Goal: Find contact information: Find contact information

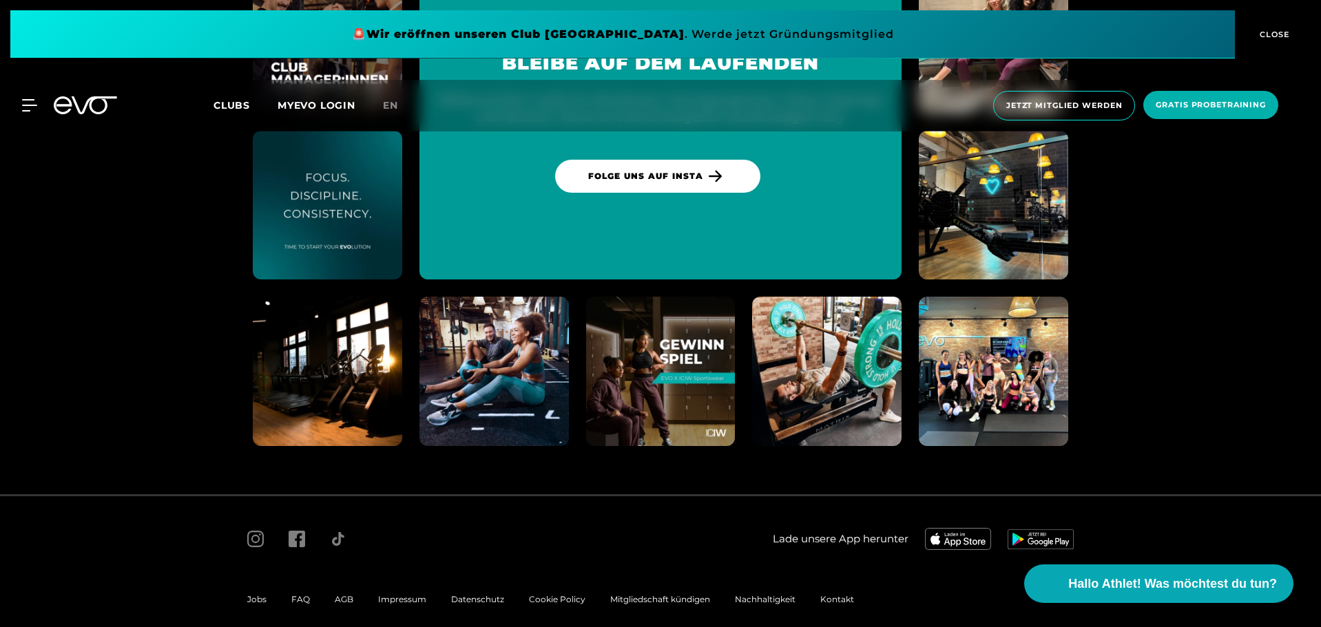
click at [388, 591] on div "Impressum" at bounding box center [402, 599] width 73 height 17
click at [390, 594] on span "Impressum" at bounding box center [402, 599] width 48 height 10
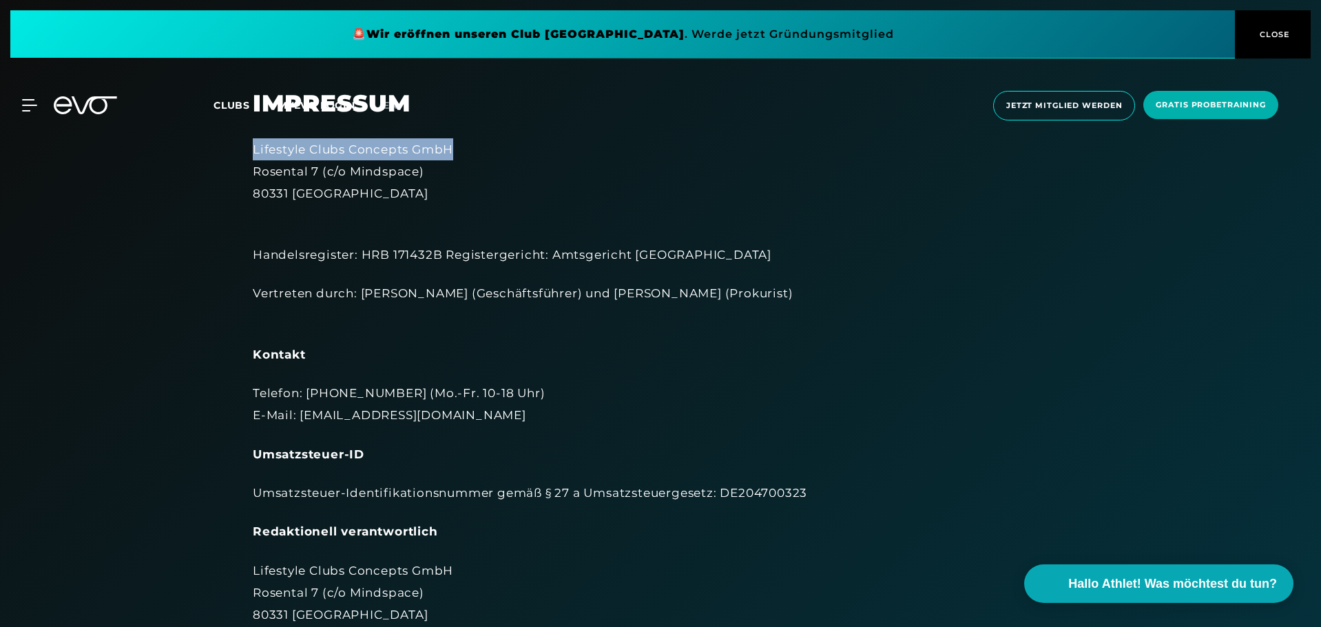
drag, startPoint x: 469, startPoint y: 146, endPoint x: 252, endPoint y: 148, distance: 216.9
click at [252, 148] on div "Impressum Lifestyle Clubs Concepts GmbH Rosental 7 (c/o Mindspace) 80331 Münche…" at bounding box center [660, 549] width 854 height 919
copy div "Lifestyle Clubs Concepts GmbH"
click at [403, 190] on div "Lifestyle Clubs Concepts GmbH [STREET_ADDRESS]" at bounding box center [660, 171] width 815 height 67
drag, startPoint x: 458, startPoint y: 144, endPoint x: 251, endPoint y: 150, distance: 206.6
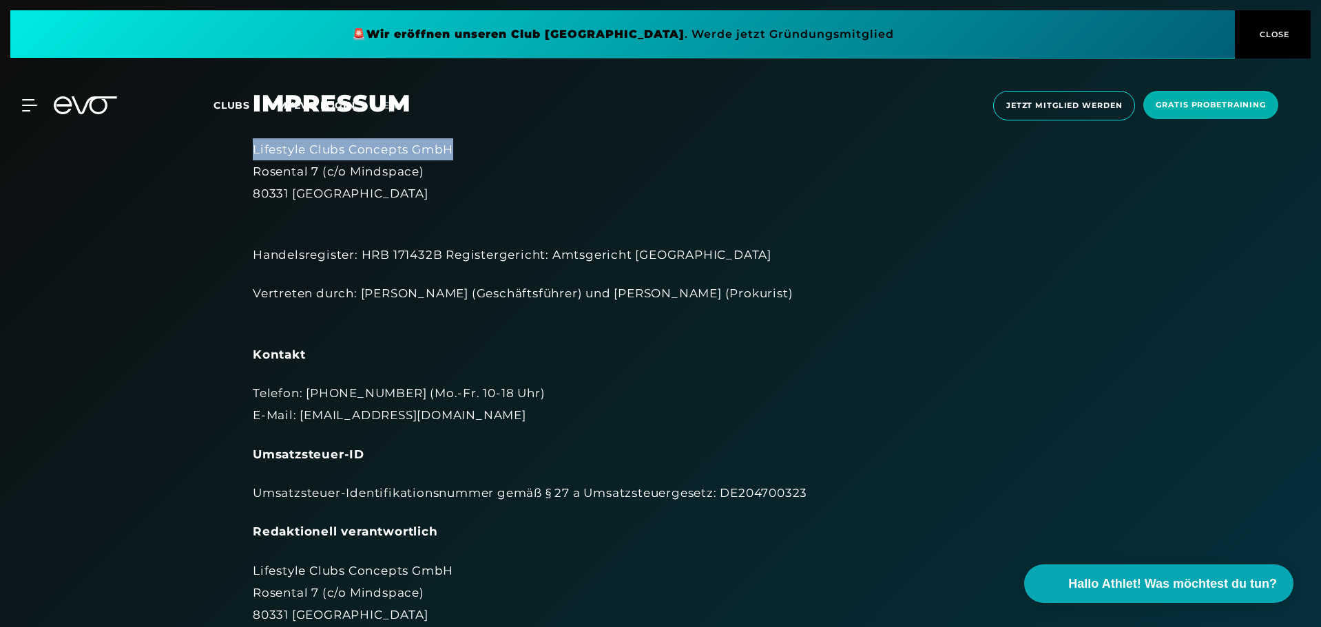
click at [251, 150] on div "Impressum Lifestyle Clubs Concepts GmbH Rosental 7 (c/o Mindspace) 80331 Münche…" at bounding box center [660, 549] width 854 height 919
copy div "Lifestyle Clubs Concepts GmbH"
